Goal: Task Accomplishment & Management: Manage account settings

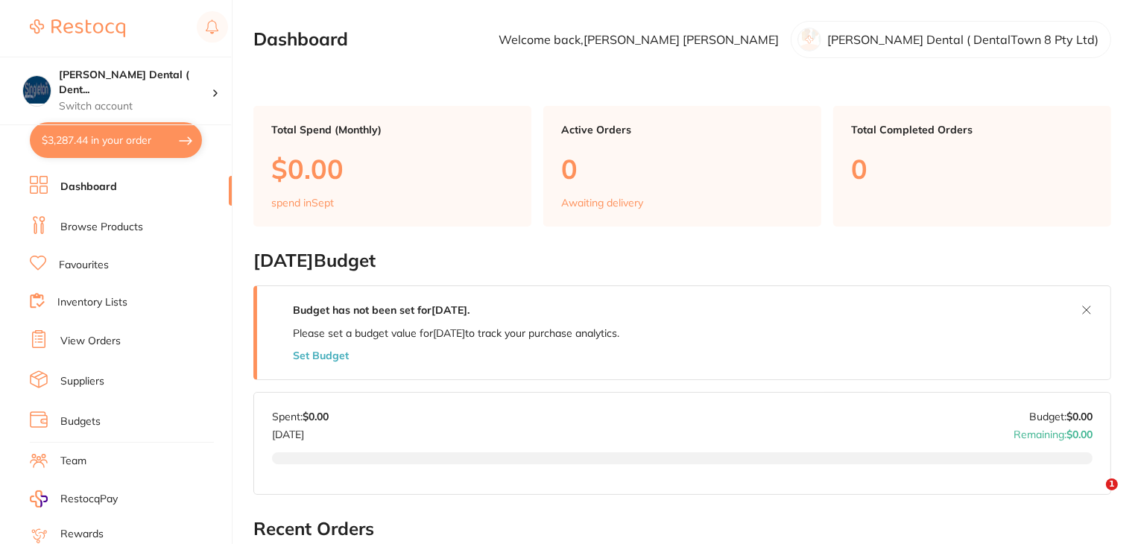
click at [113, 147] on button "$3,287.44 in your order" at bounding box center [116, 140] width 172 height 36
checkbox input "true"
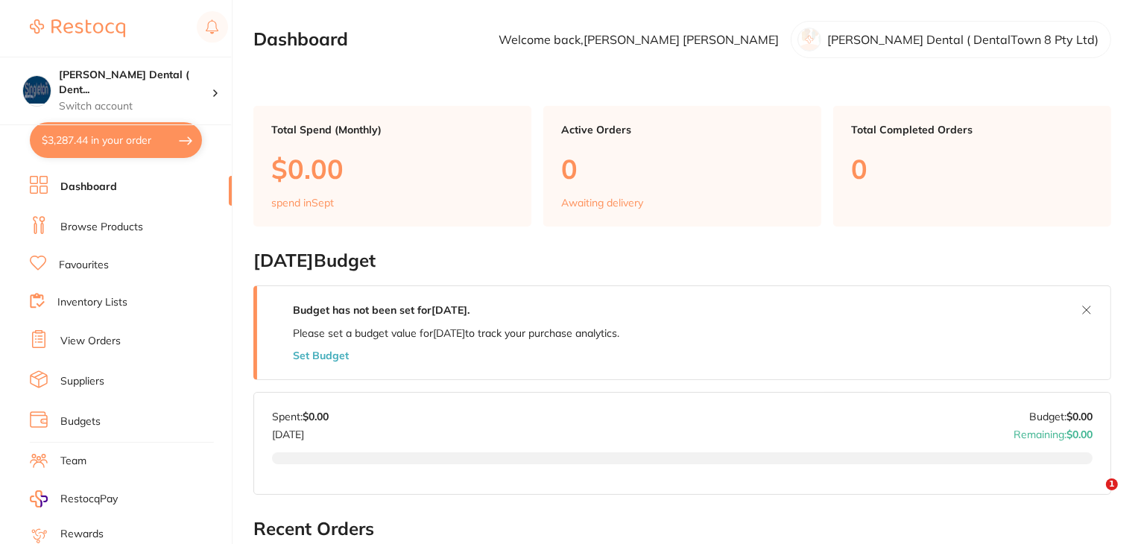
checkbox input "true"
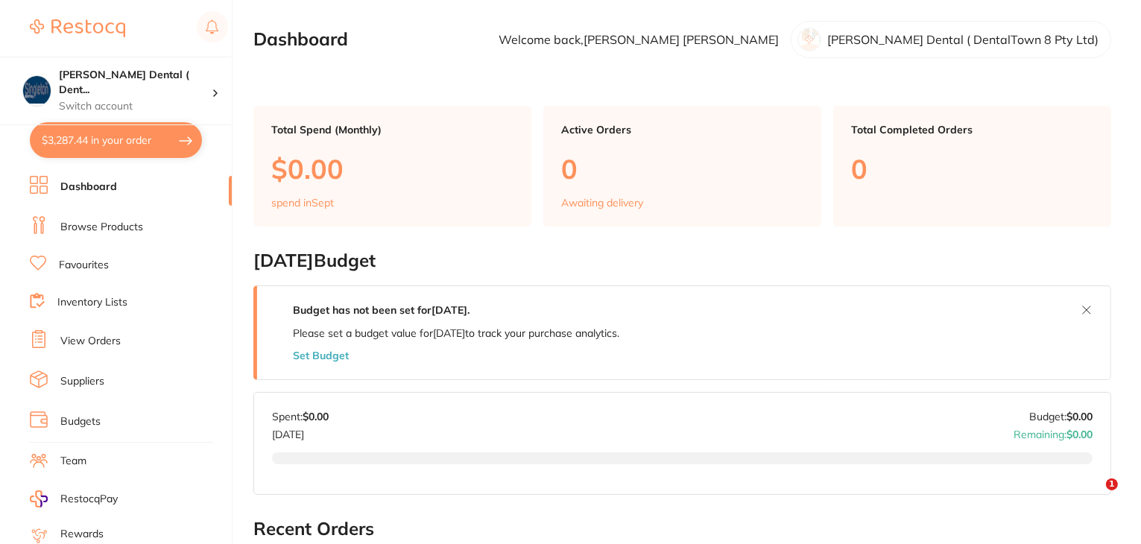
checkbox input "true"
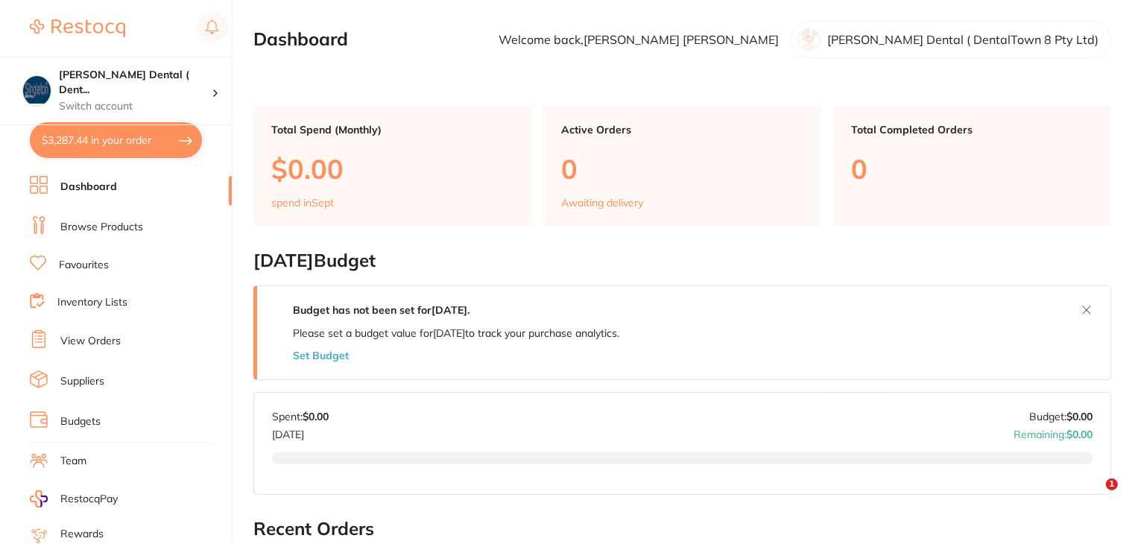
checkbox input "true"
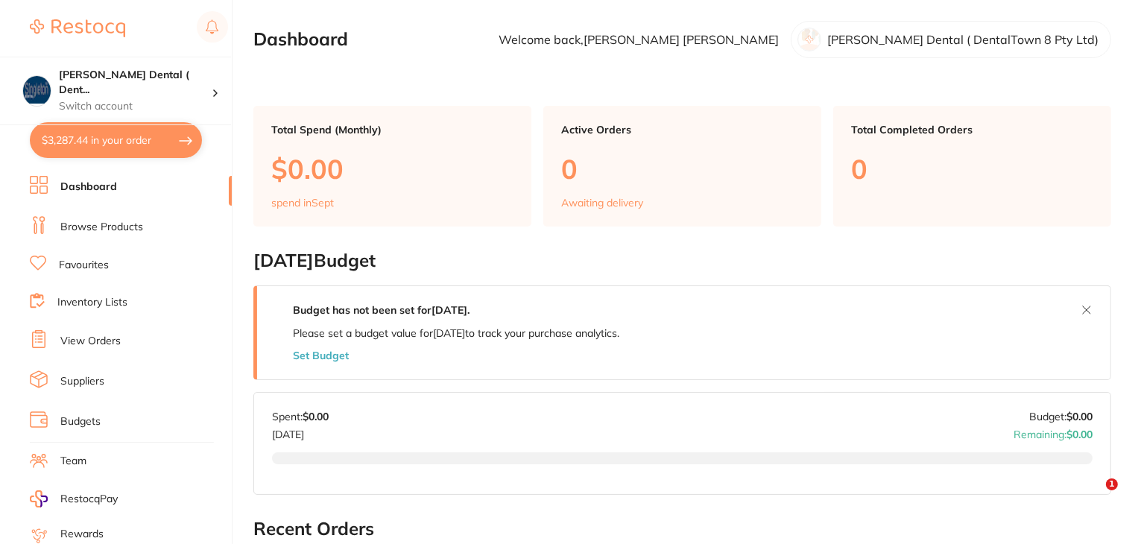
checkbox input "true"
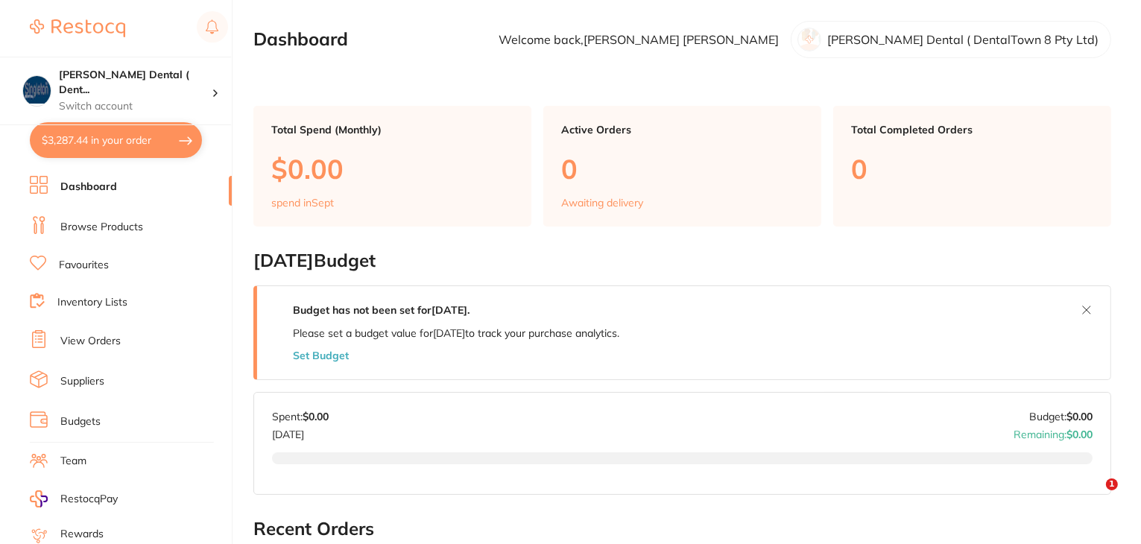
checkbox input "true"
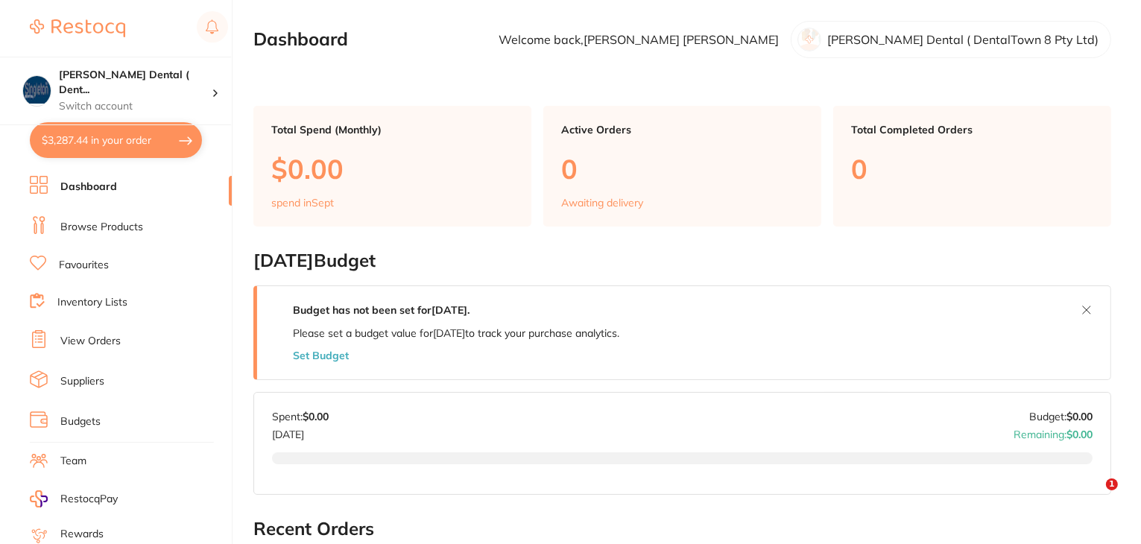
checkbox input "true"
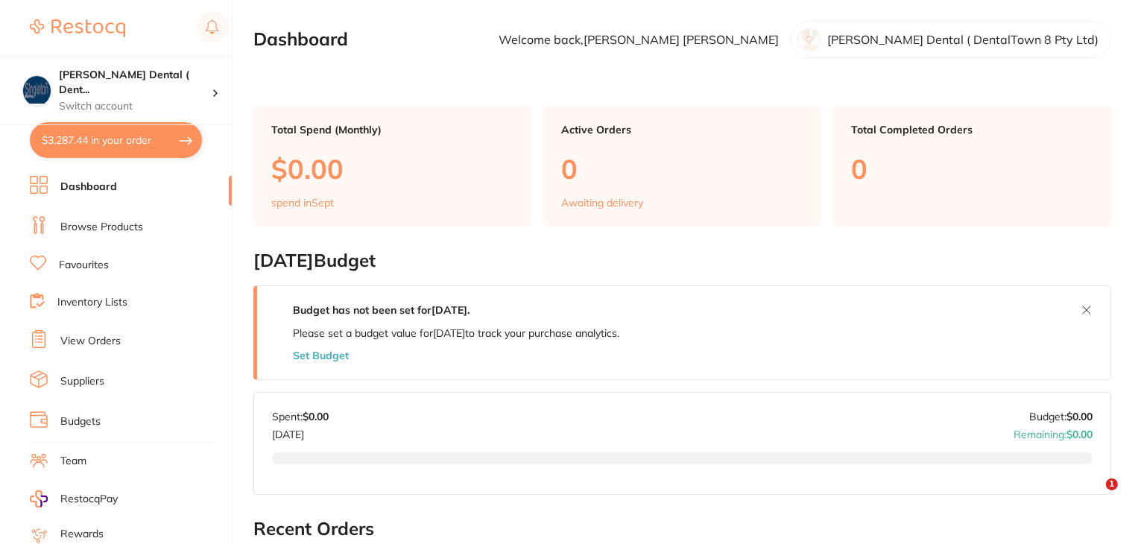
checkbox input "true"
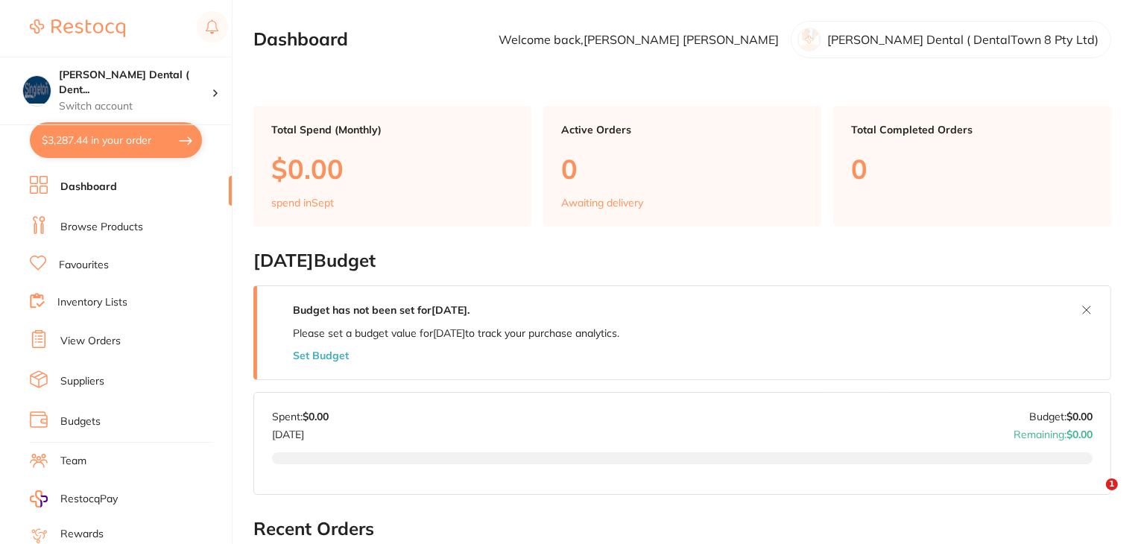
checkbox input "true"
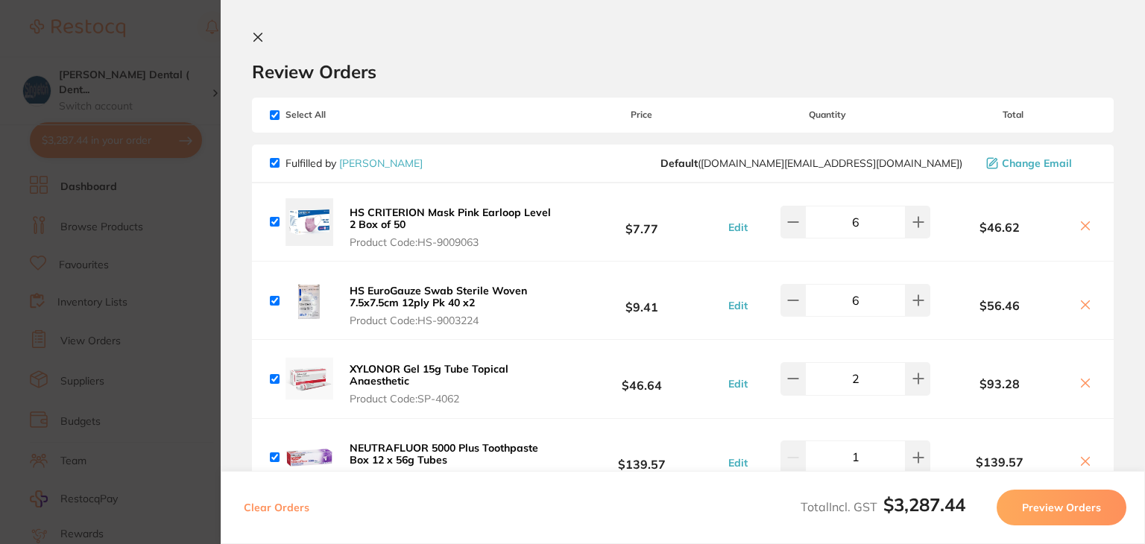
click at [260, 38] on icon at bounding box center [258, 37] width 12 height 12
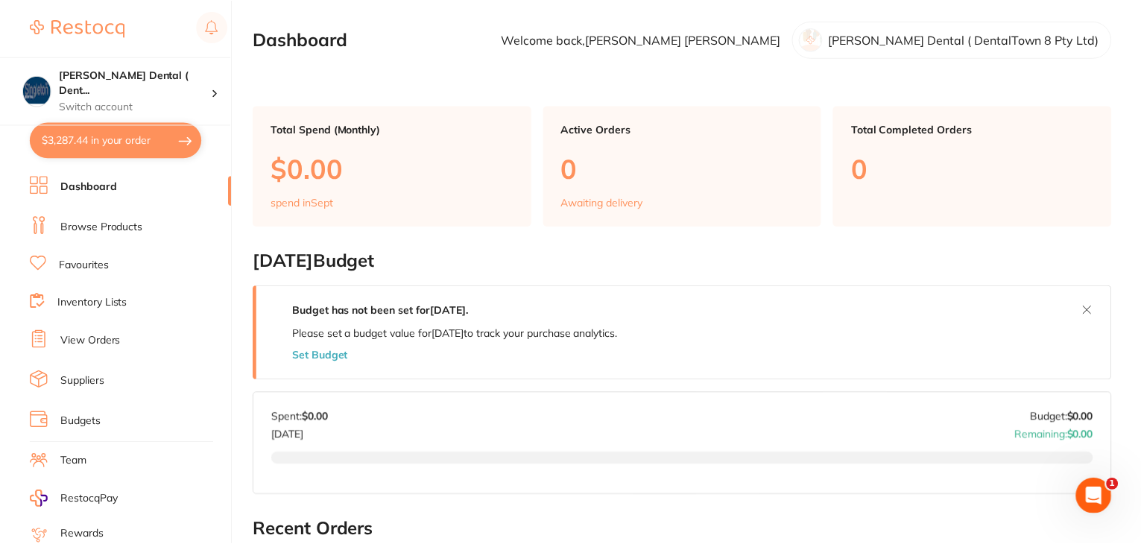
scroll to position [206, 0]
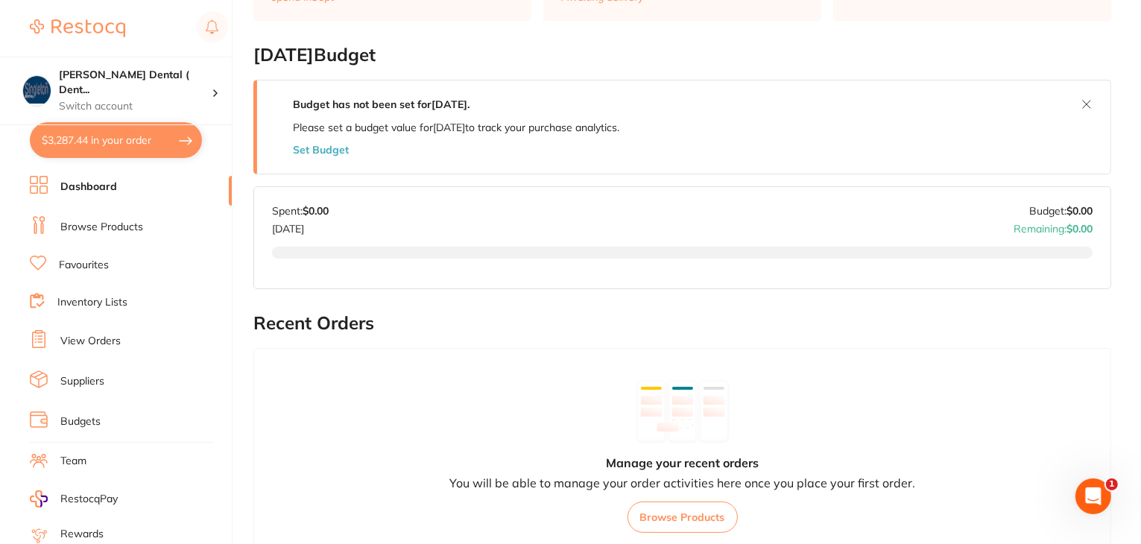
click at [75, 379] on link "Suppliers" at bounding box center [82, 381] width 44 height 15
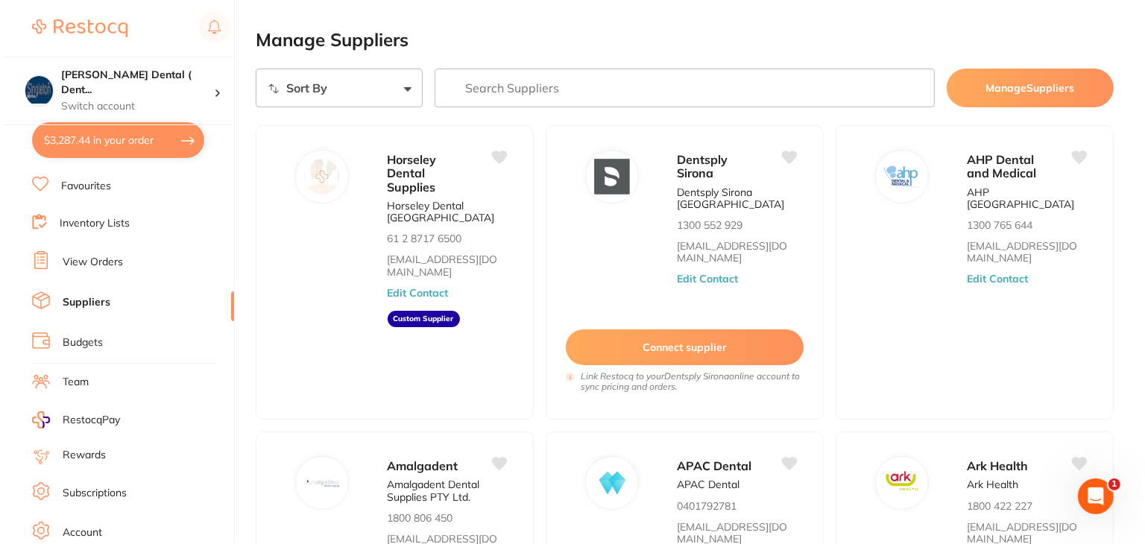
scroll to position [150, 0]
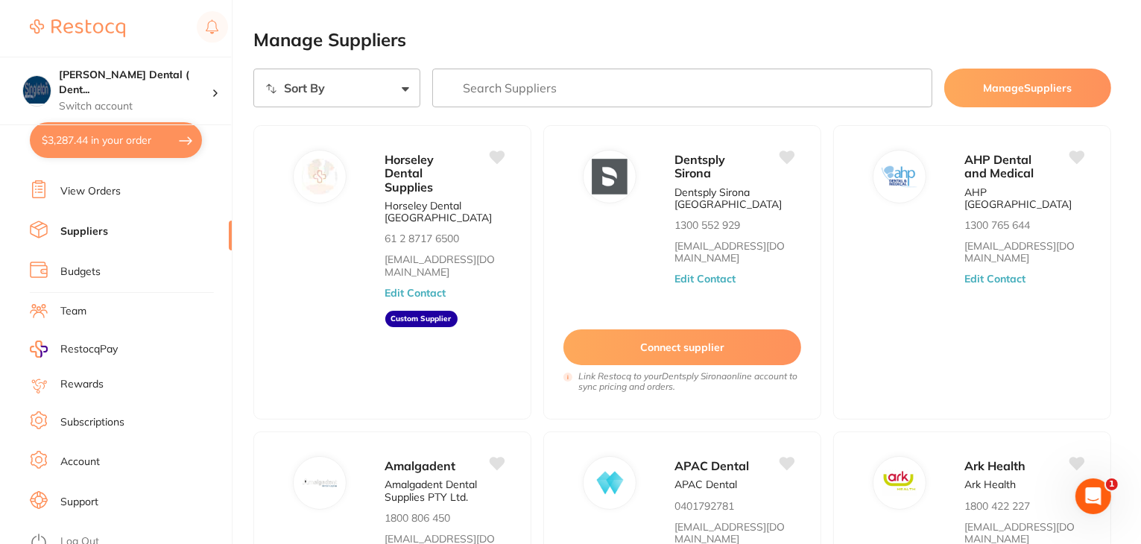
click at [77, 534] on link "Log Out" at bounding box center [79, 541] width 39 height 15
